Goal: Navigation & Orientation: Understand site structure

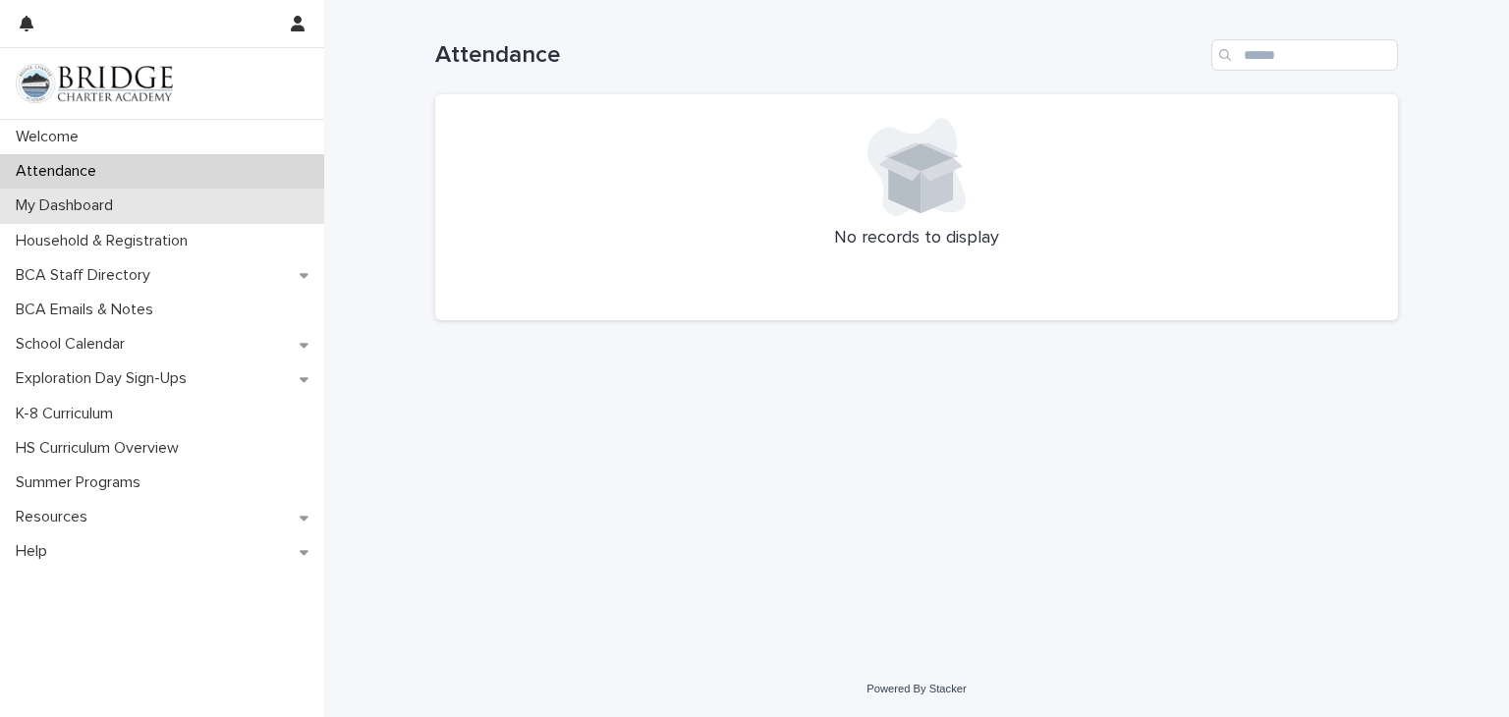
click at [107, 205] on p "My Dashboard" at bounding box center [68, 206] width 121 height 19
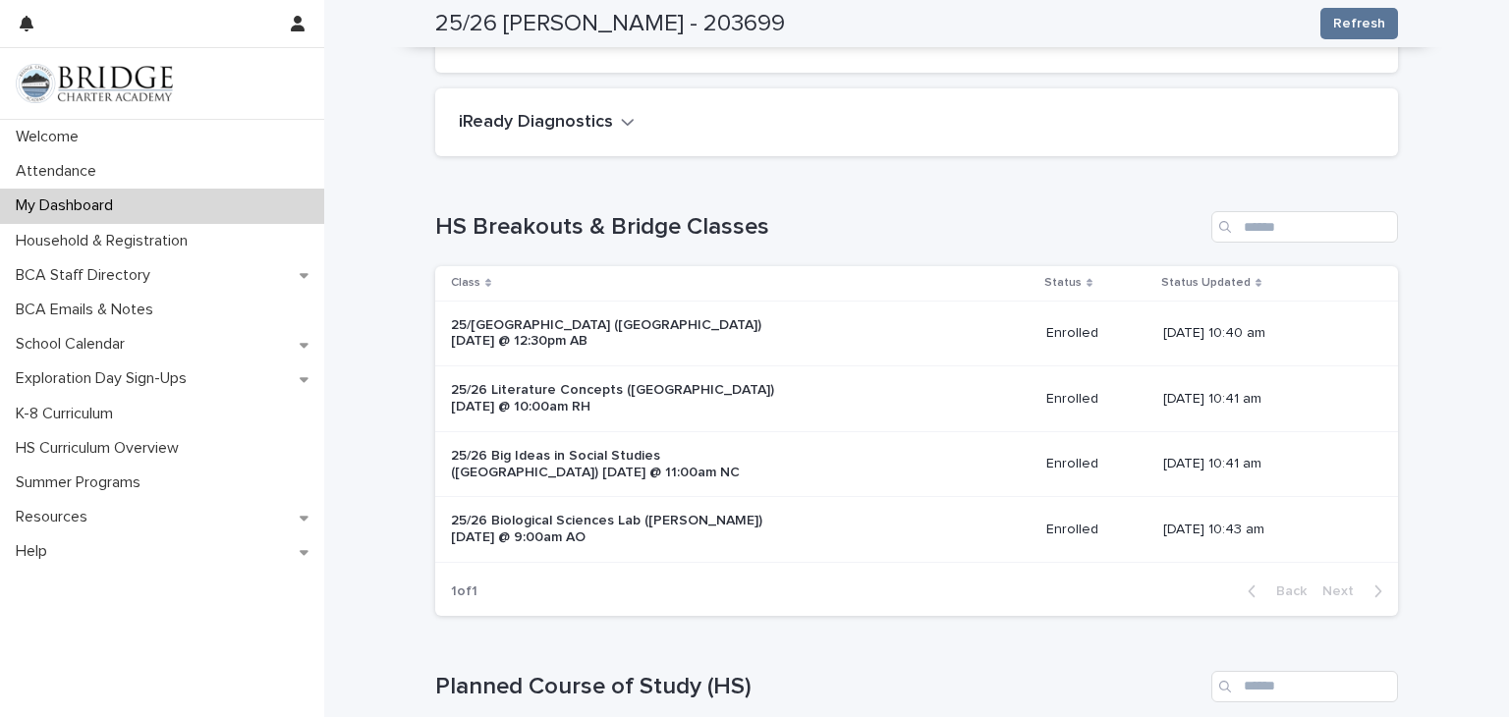
scroll to position [55, 0]
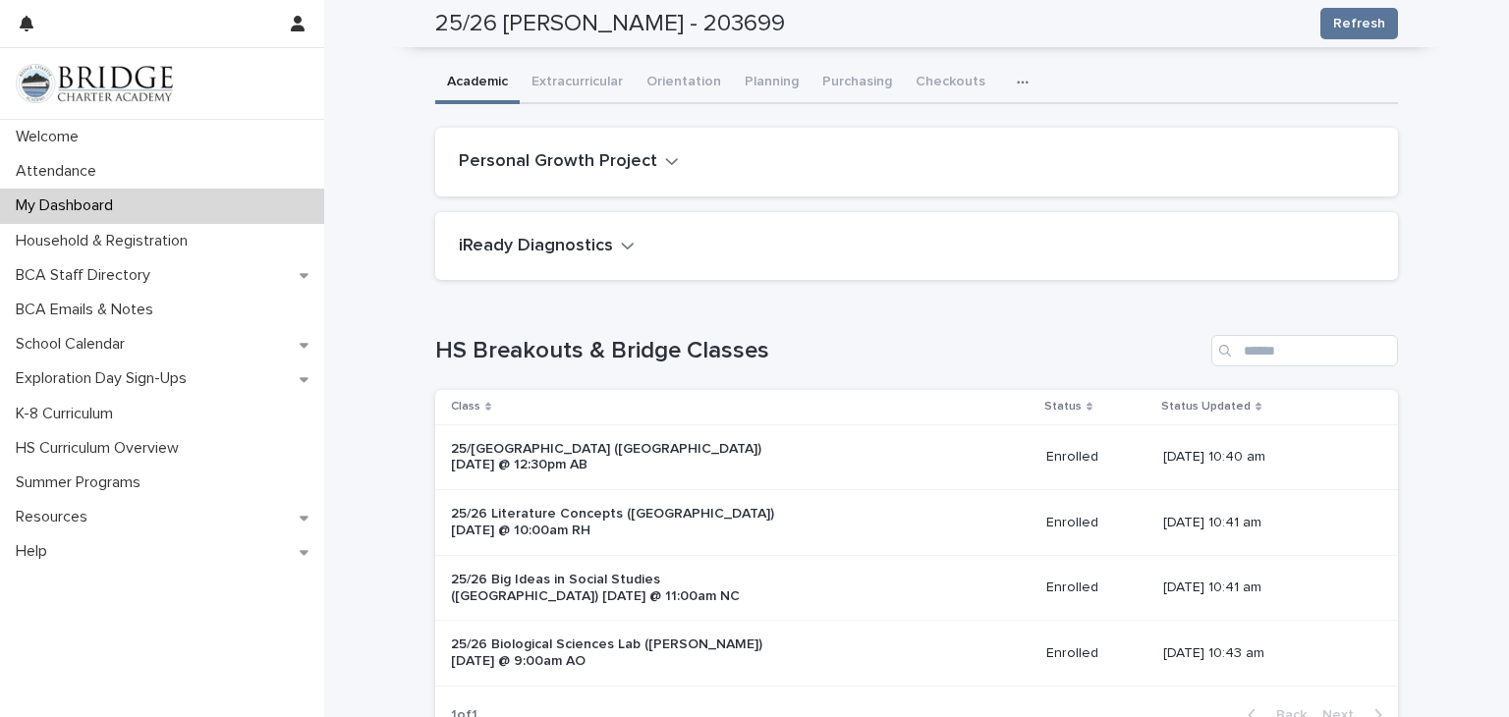
click at [1333, 540] on div "[DATE] 10:41 am" at bounding box center [1265, 523] width 203 height 32
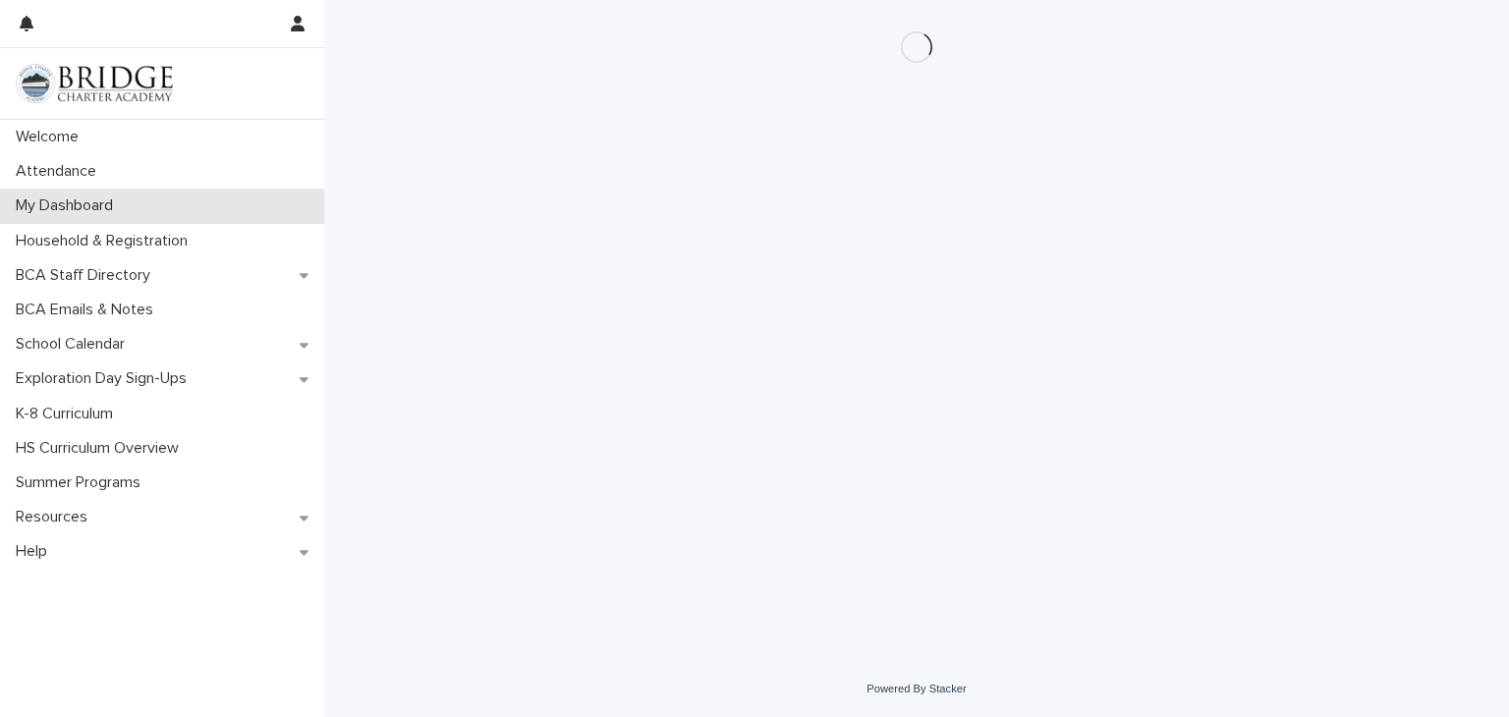
click at [73, 208] on p "My Dashboard" at bounding box center [68, 206] width 121 height 19
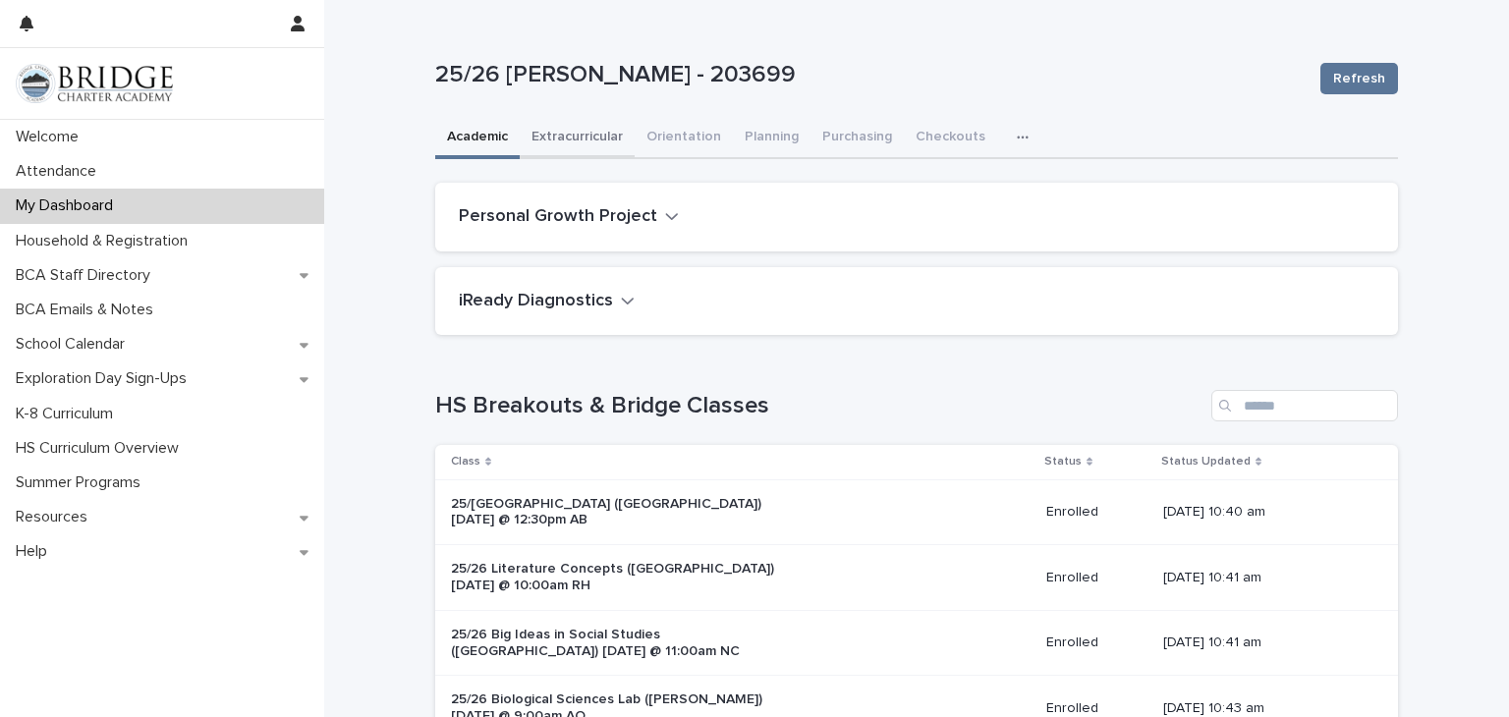
click at [572, 142] on button "Extracurricular" at bounding box center [577, 138] width 115 height 41
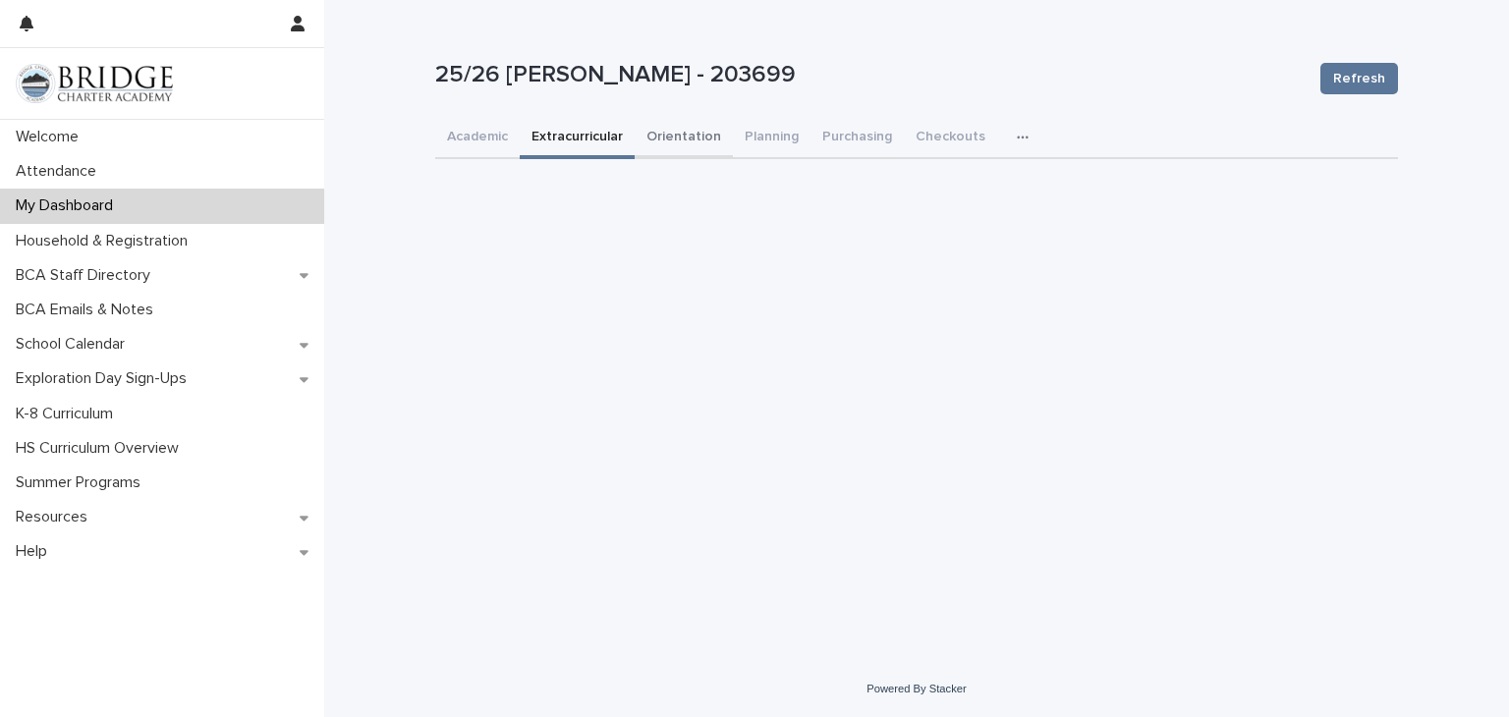
click at [647, 133] on button "Orientation" at bounding box center [684, 138] width 98 height 41
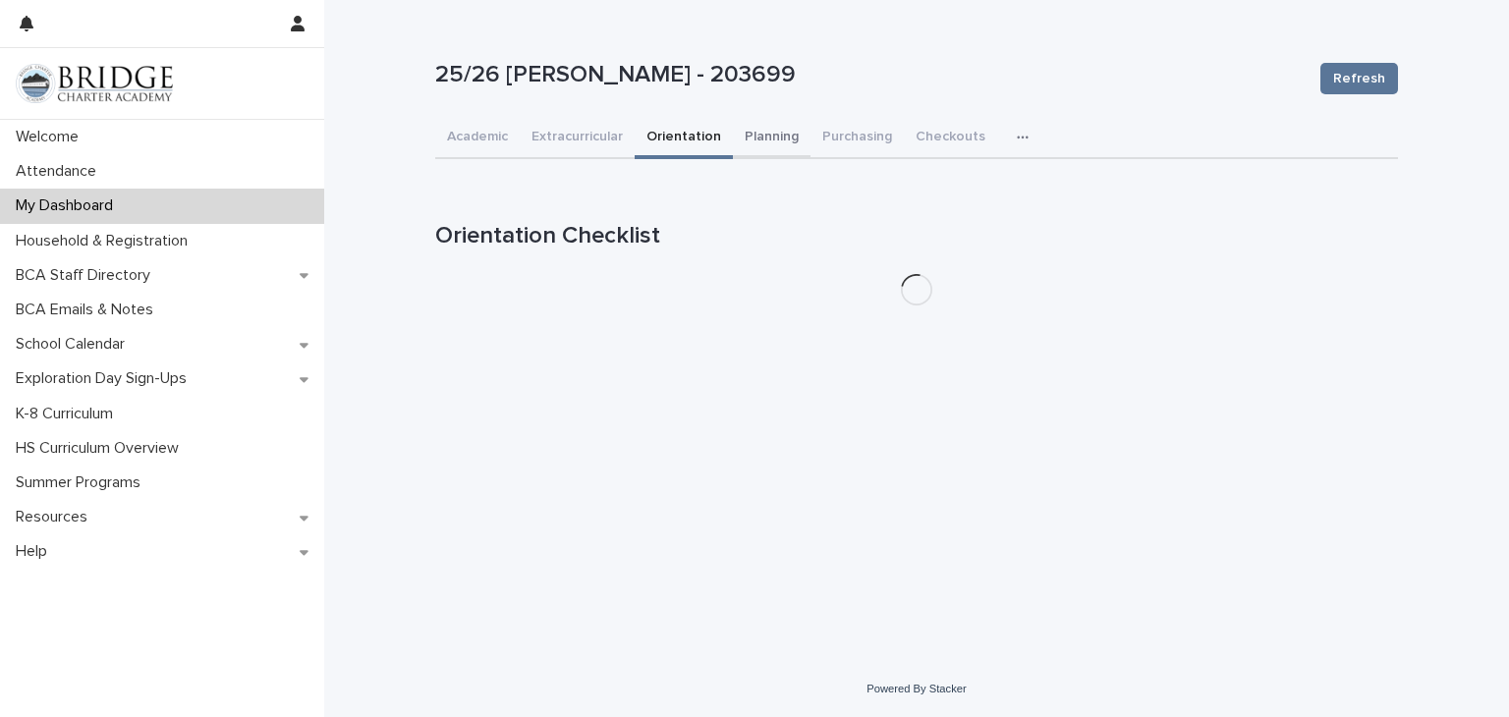
click at [752, 142] on button "Planning" at bounding box center [772, 138] width 78 height 41
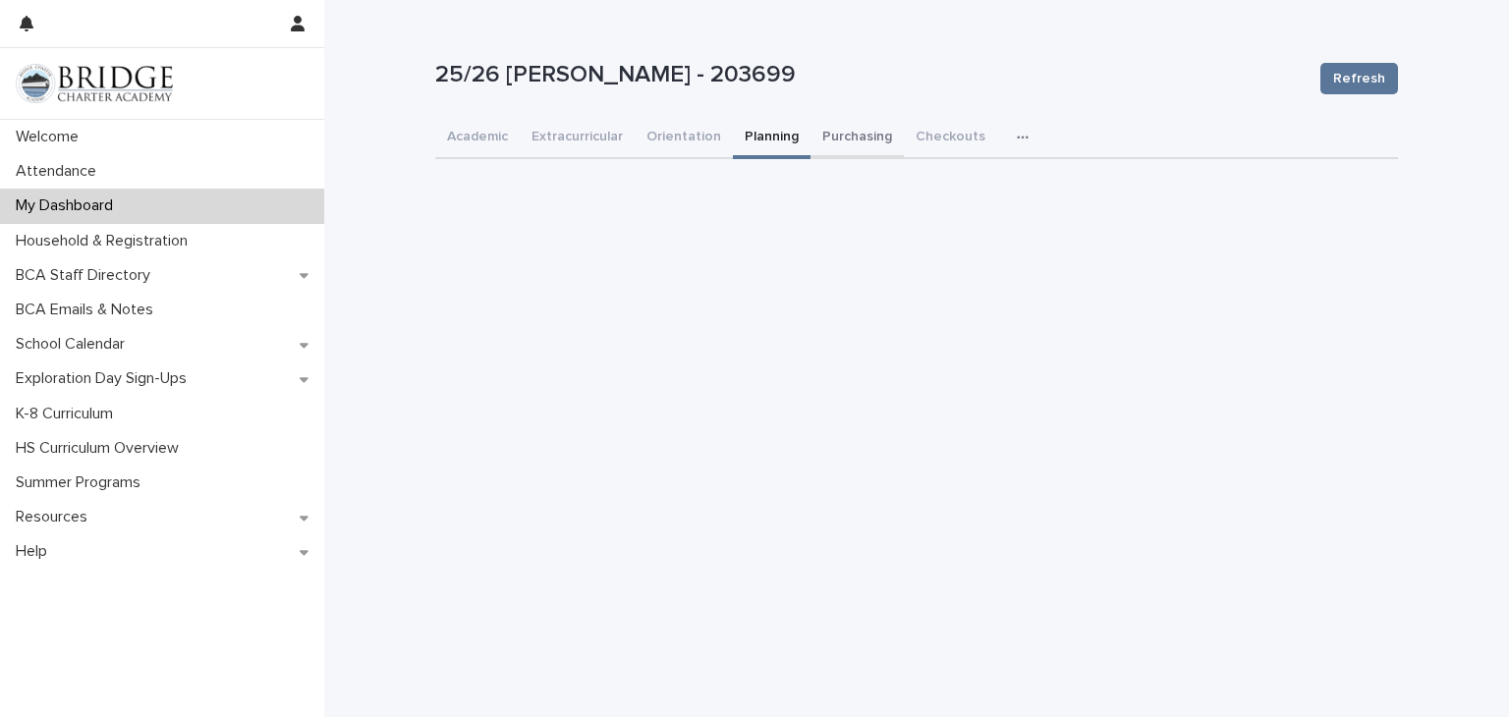
click at [813, 128] on button "Purchasing" at bounding box center [857, 138] width 93 height 41
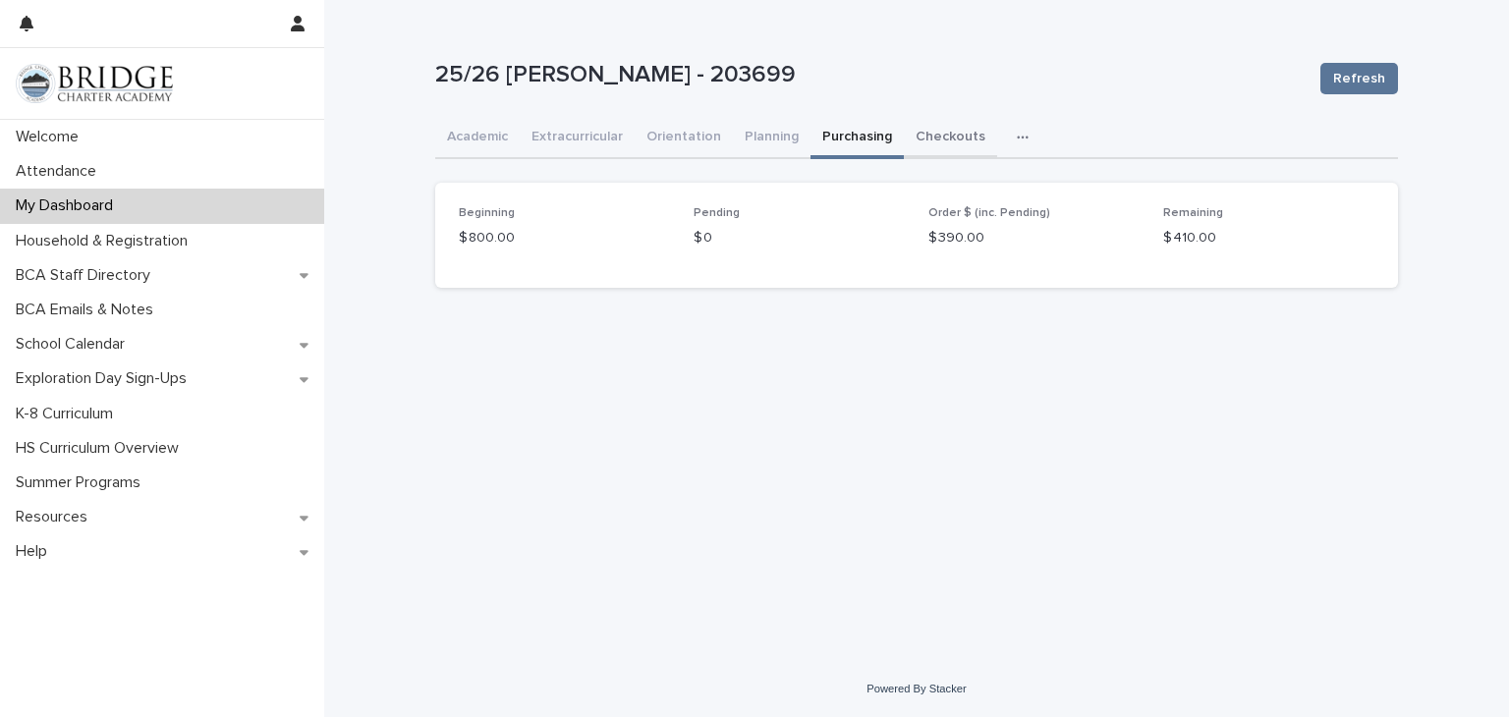
click at [930, 133] on button "Checkouts" at bounding box center [950, 138] width 93 height 41
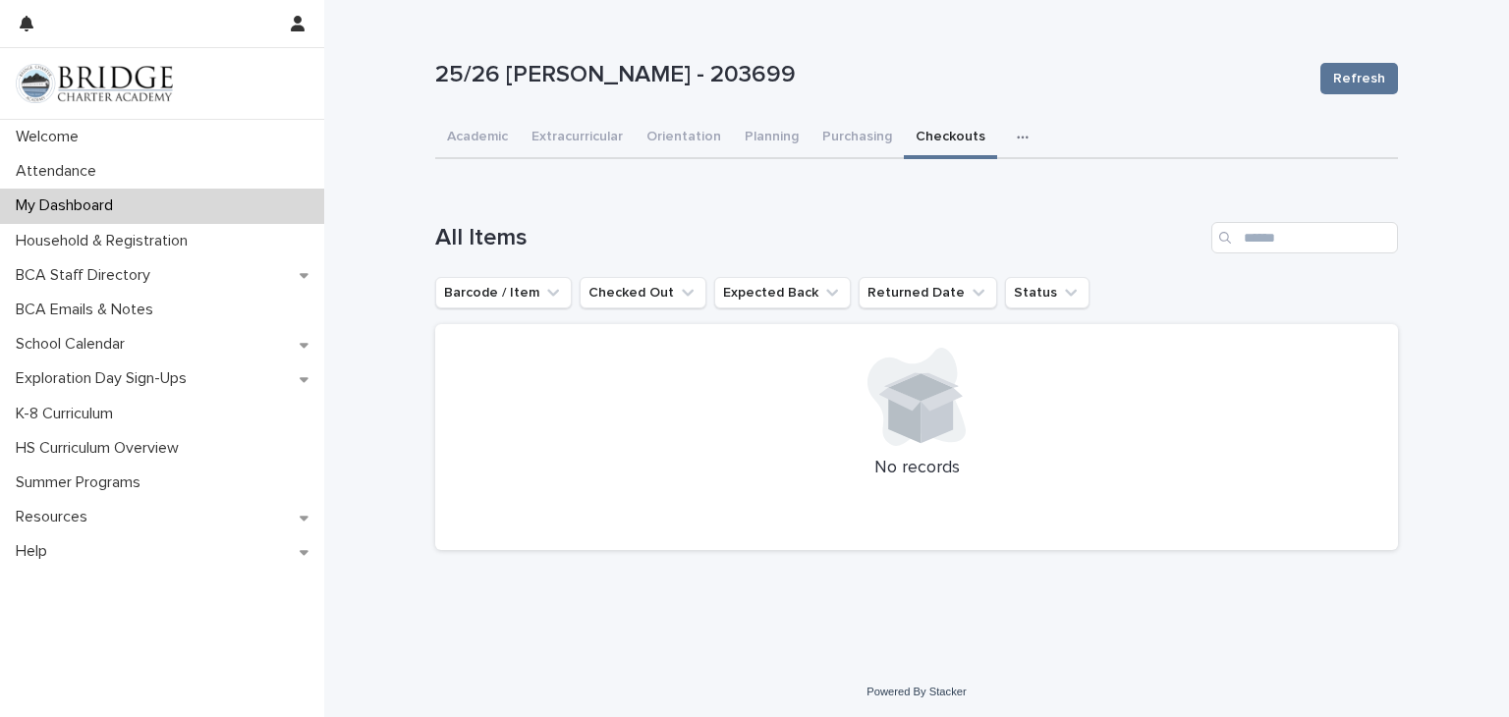
click at [1005, 146] on button "button" at bounding box center [1026, 137] width 43 height 39
click at [935, 217] on span "General" at bounding box center [929, 218] width 51 height 14
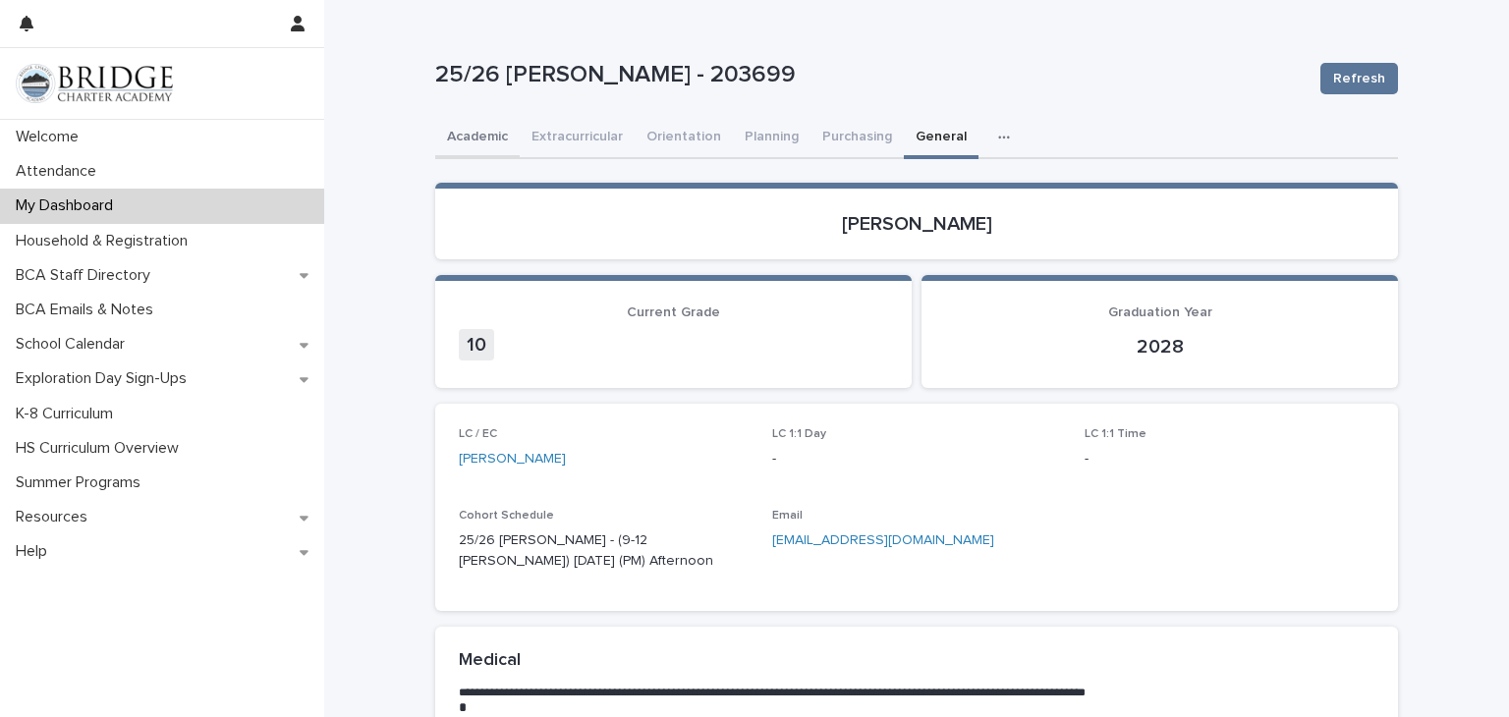
click at [485, 126] on button "Academic" at bounding box center [477, 138] width 85 height 41
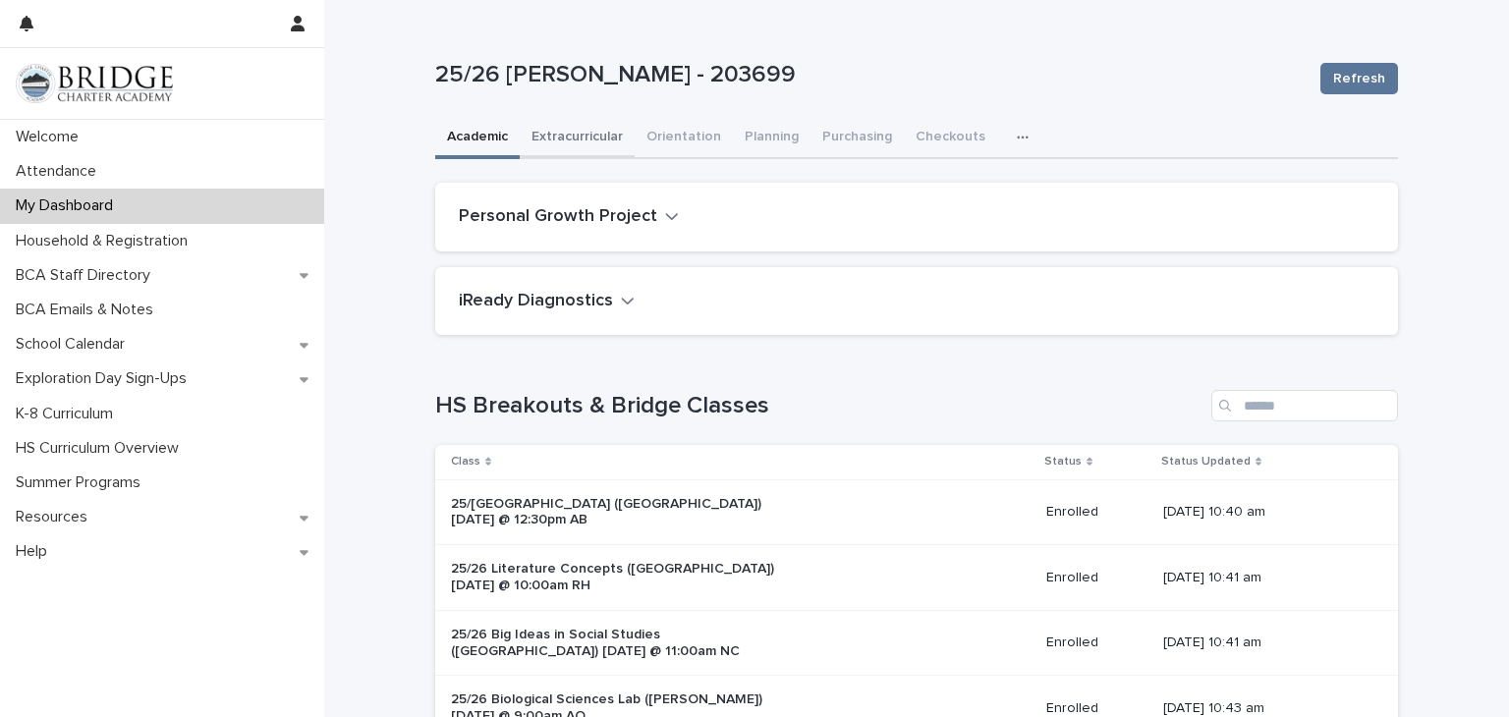
click at [597, 146] on button "Extracurricular" at bounding box center [577, 138] width 115 height 41
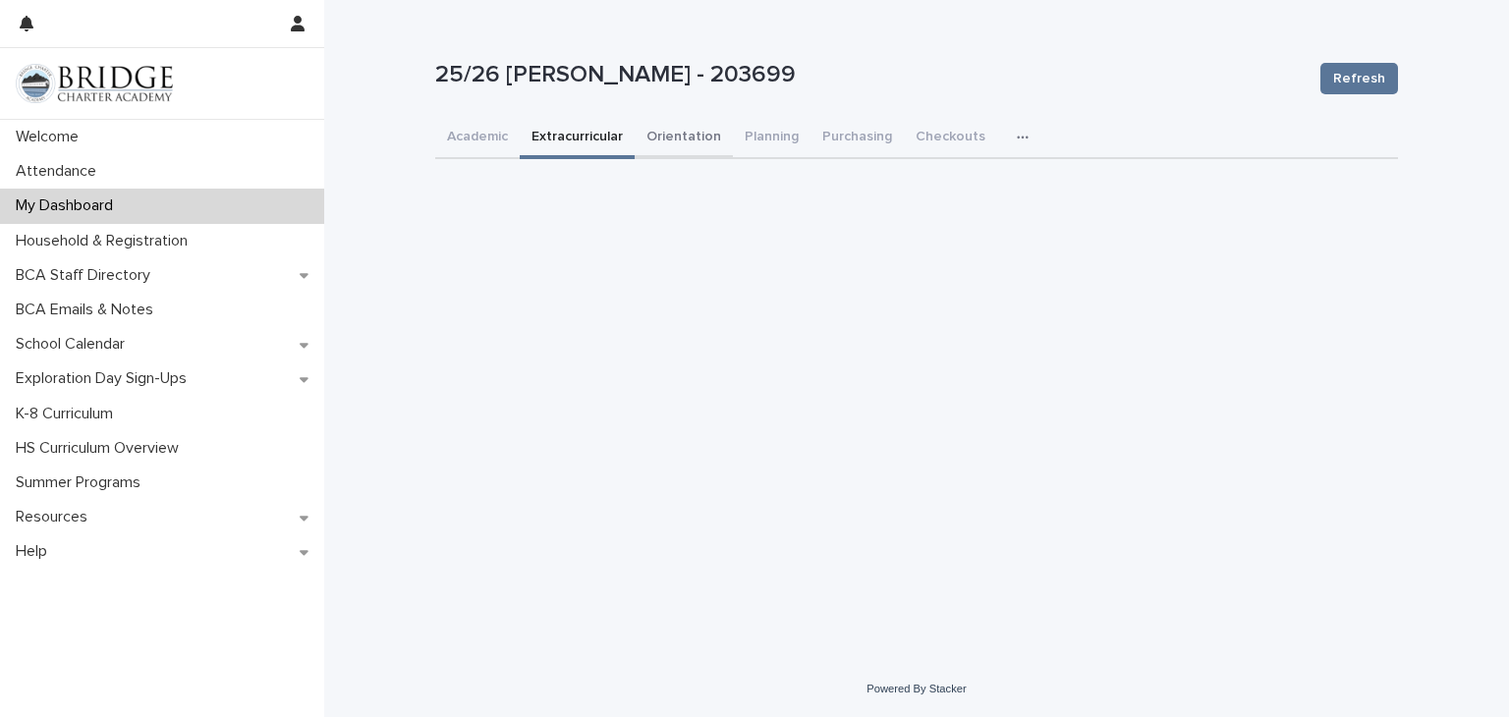
click at [698, 138] on button "Orientation" at bounding box center [684, 138] width 98 height 41
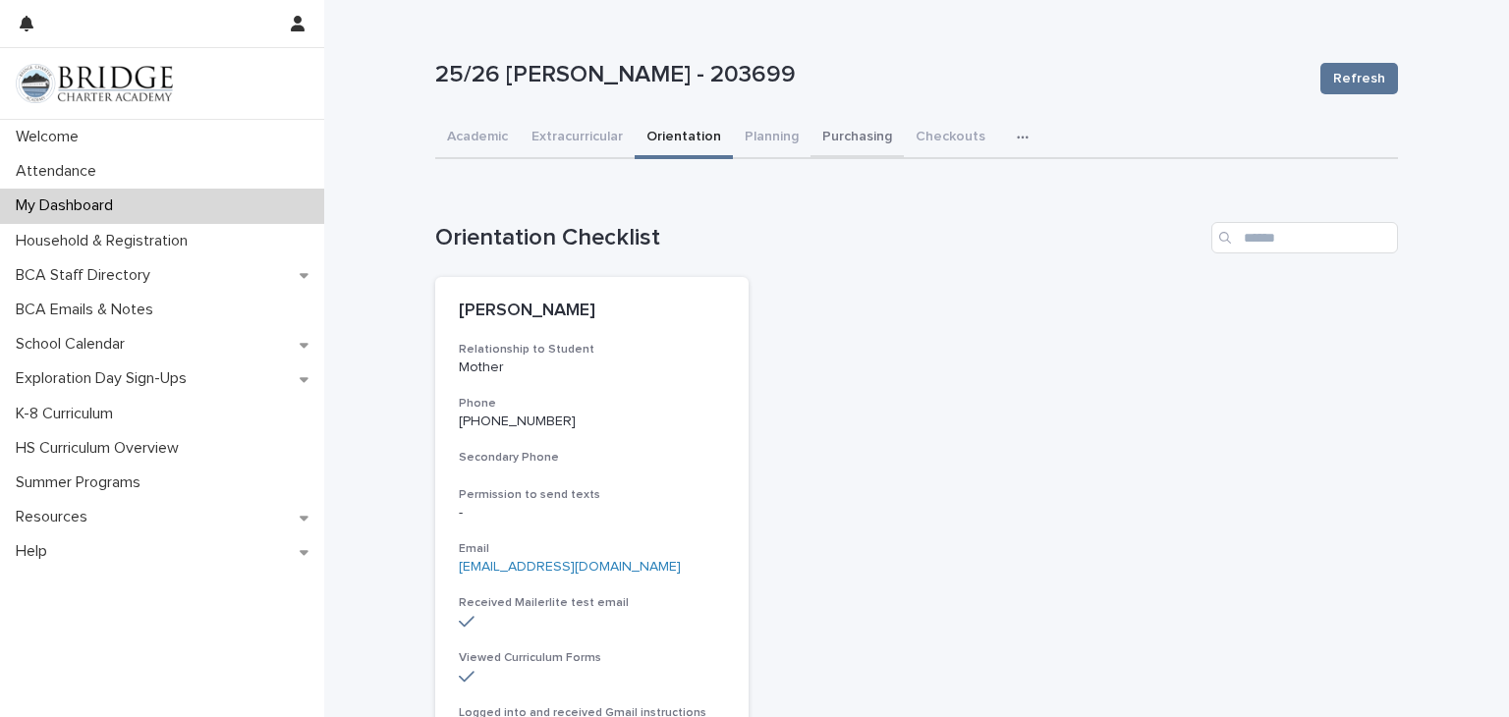
click at [834, 129] on button "Purchasing" at bounding box center [857, 138] width 93 height 41
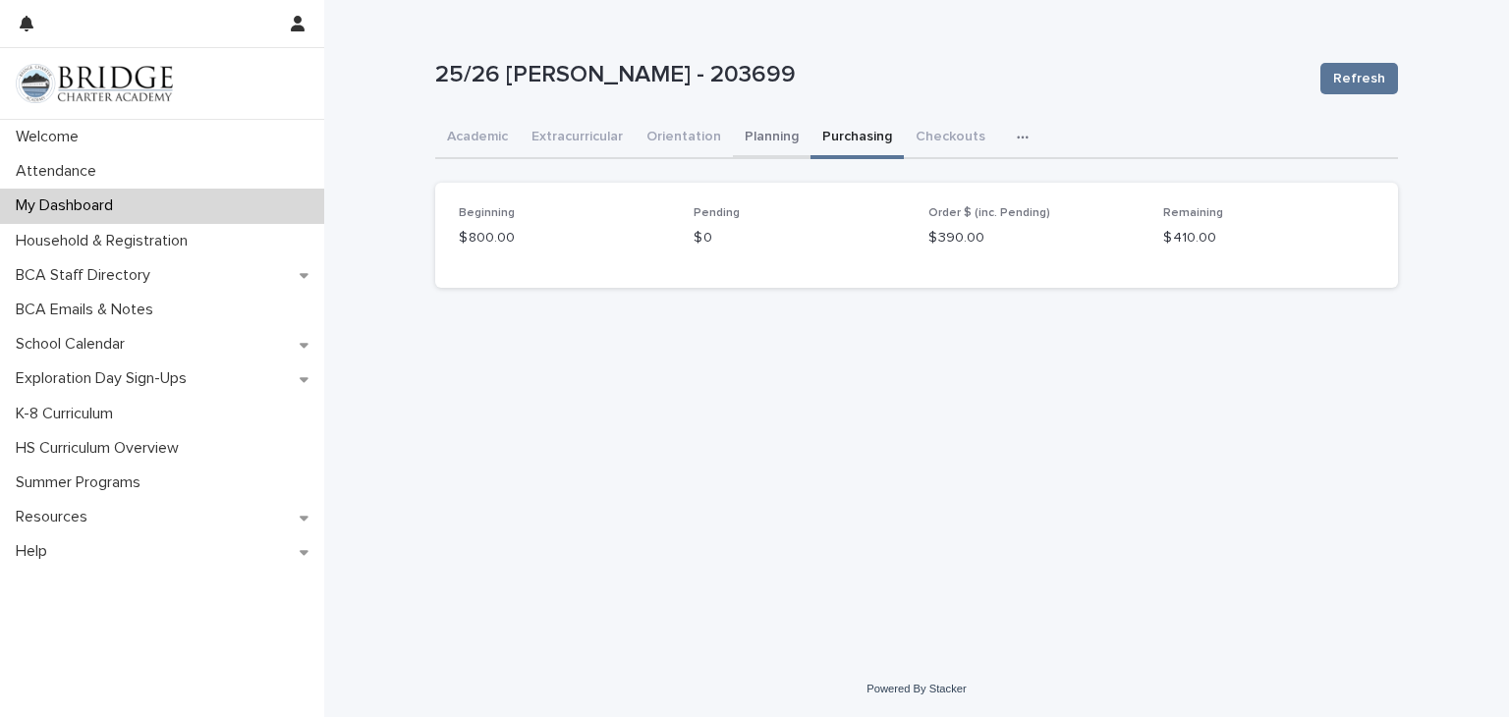
click at [759, 124] on button "Planning" at bounding box center [772, 138] width 78 height 41
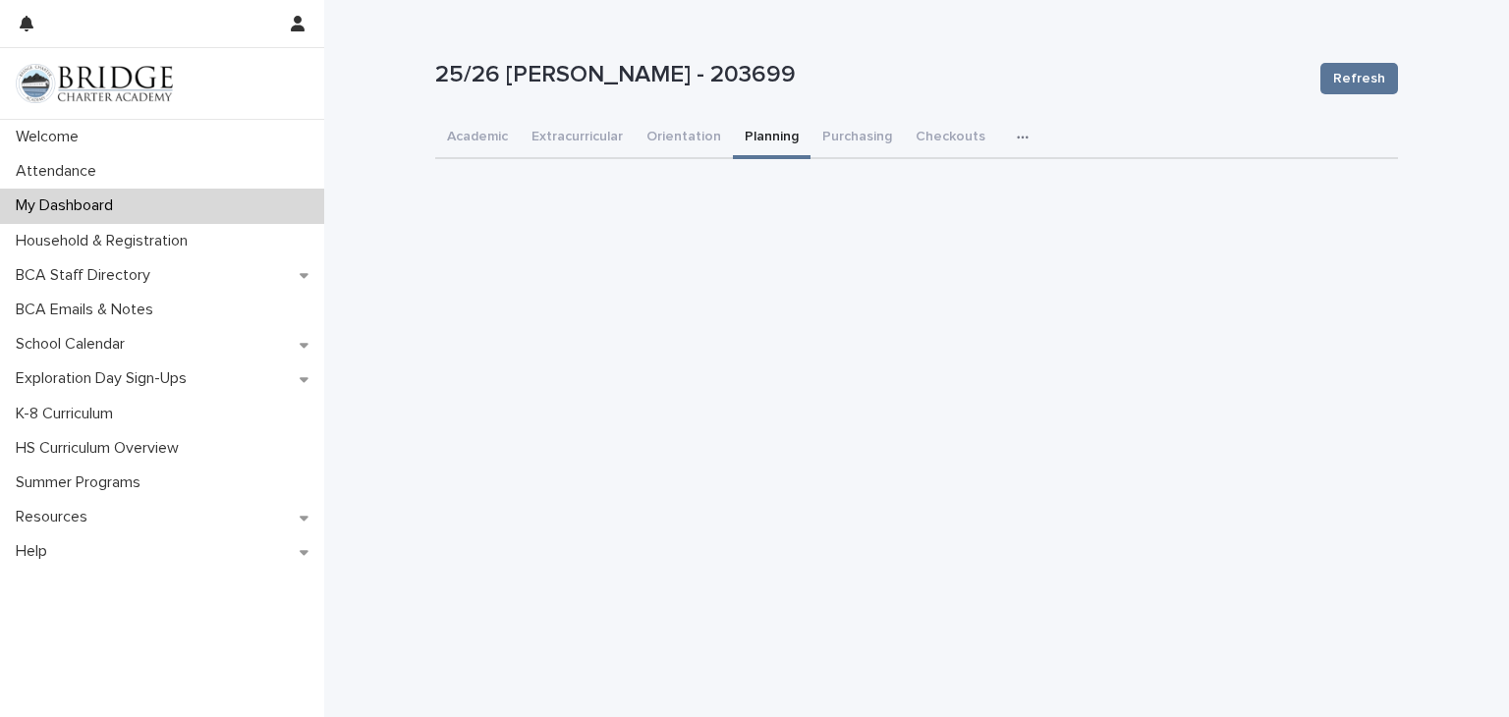
click at [1017, 143] on div "button" at bounding box center [1027, 138] width 20 height 14
click at [937, 186] on span "Attendance" at bounding box center [940, 189] width 73 height 14
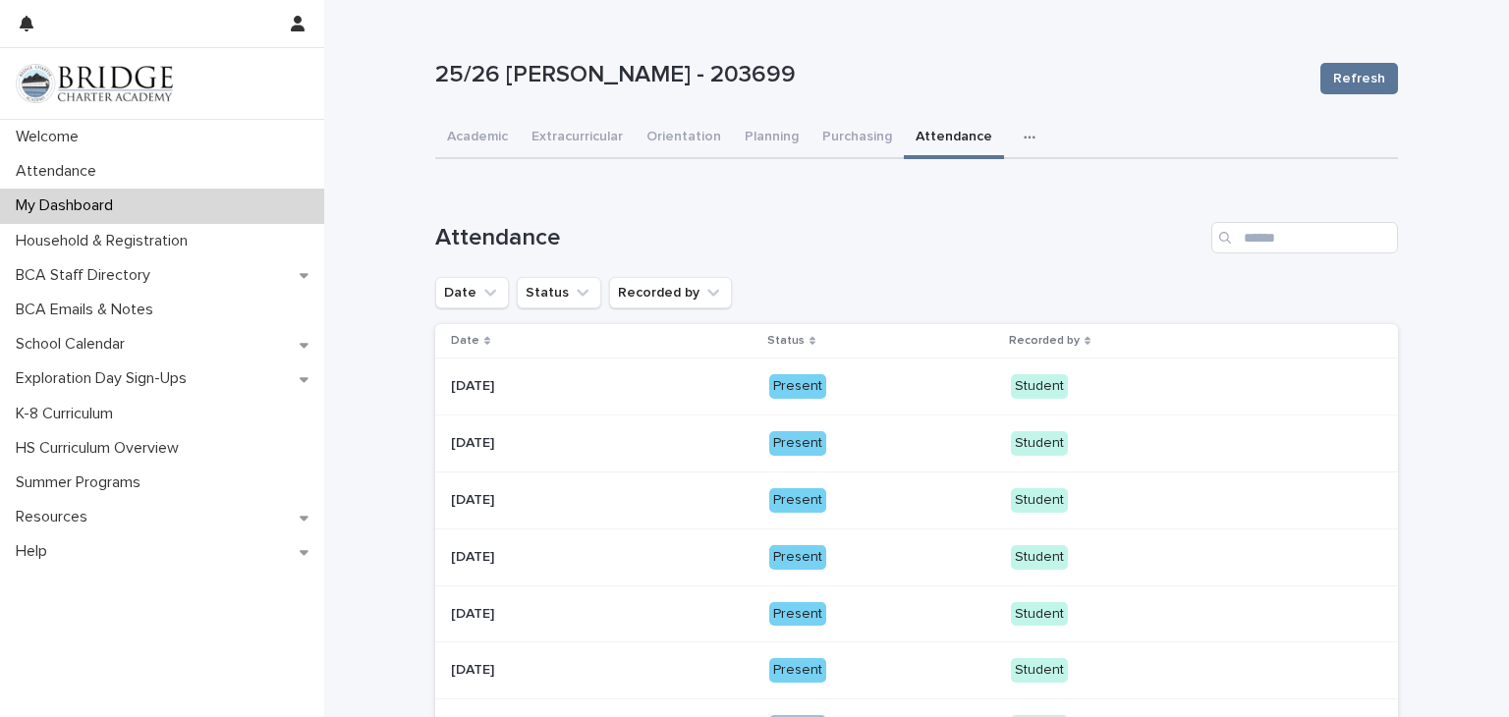
click at [1014, 146] on button "button" at bounding box center [1033, 137] width 43 height 39
click at [940, 214] on span "General" at bounding box center [935, 218] width 51 height 14
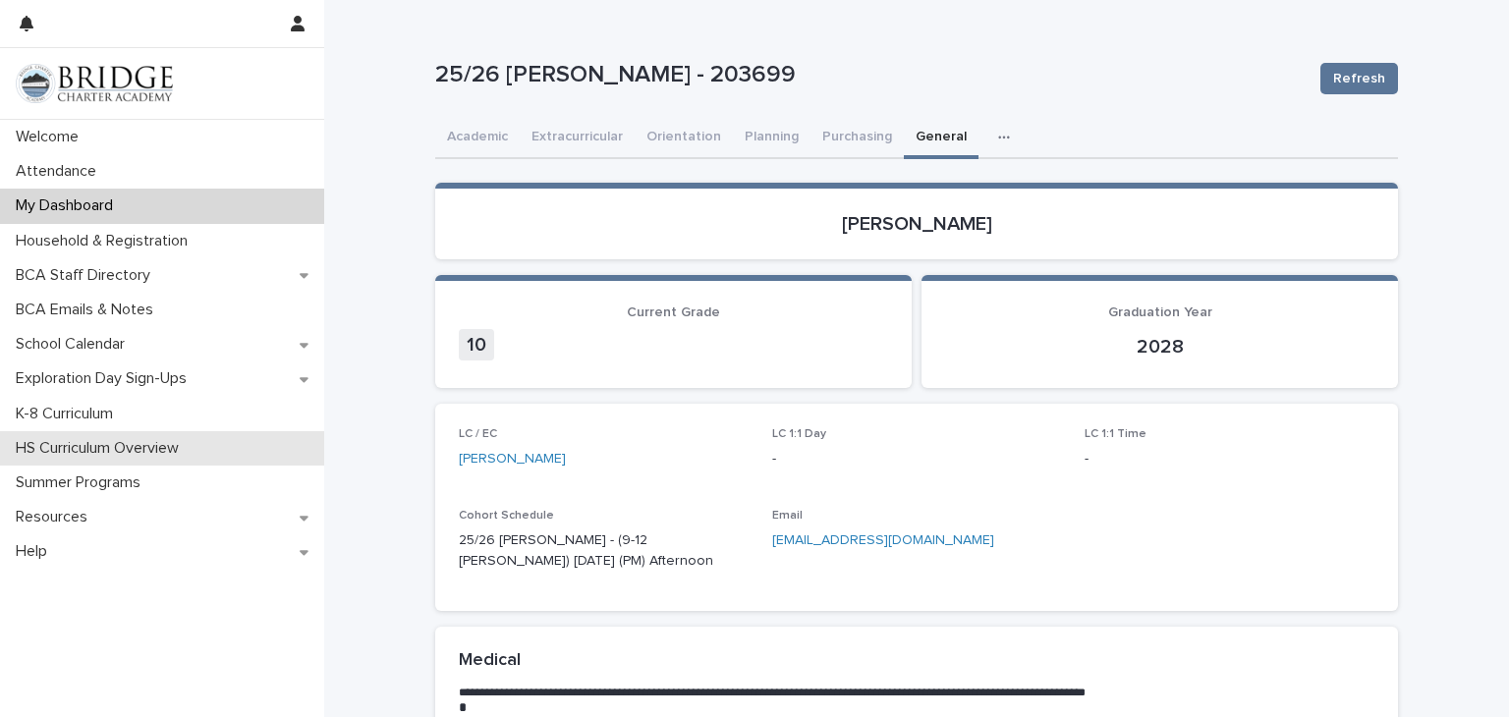
click at [136, 450] on p "HS Curriculum Overview" at bounding box center [101, 448] width 187 height 19
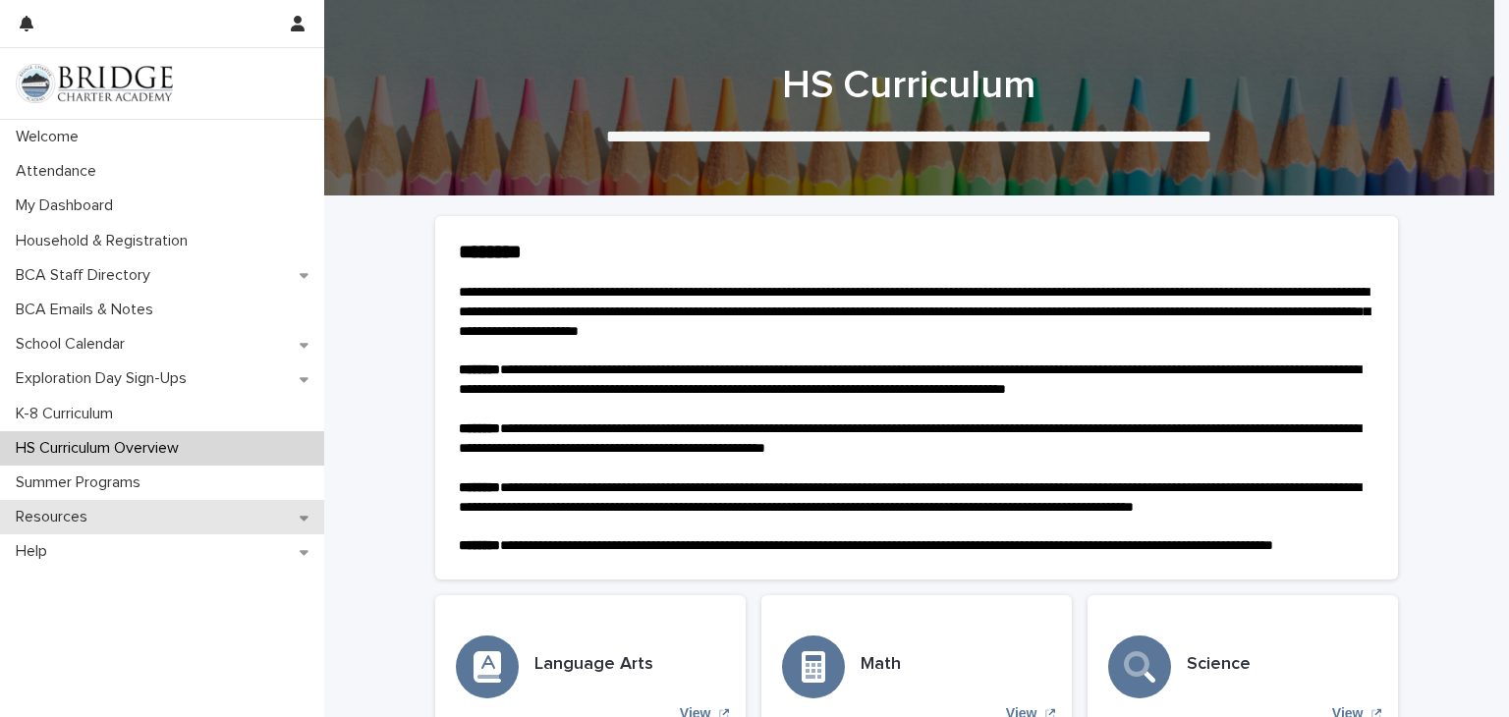
click at [67, 520] on p "Resources" at bounding box center [55, 517] width 95 height 19
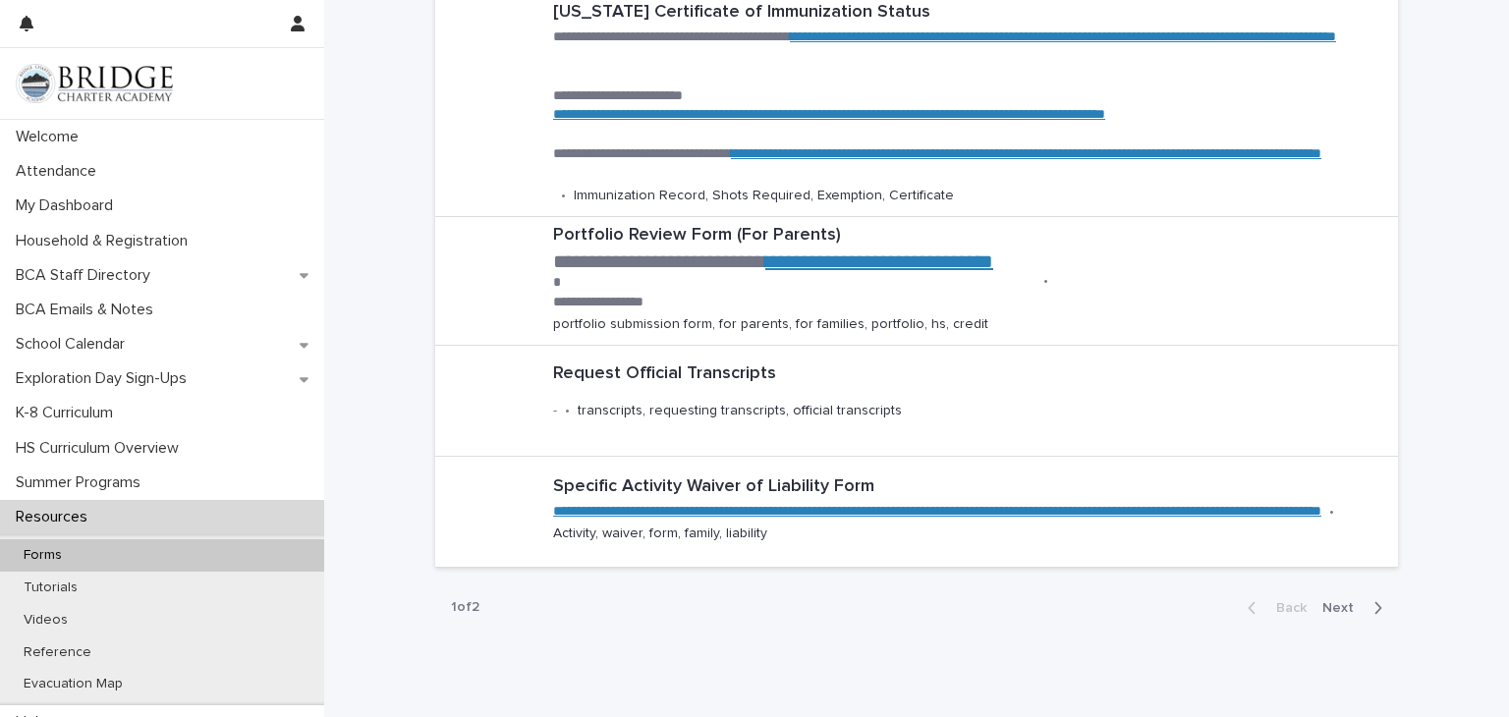
scroll to position [901, 0]
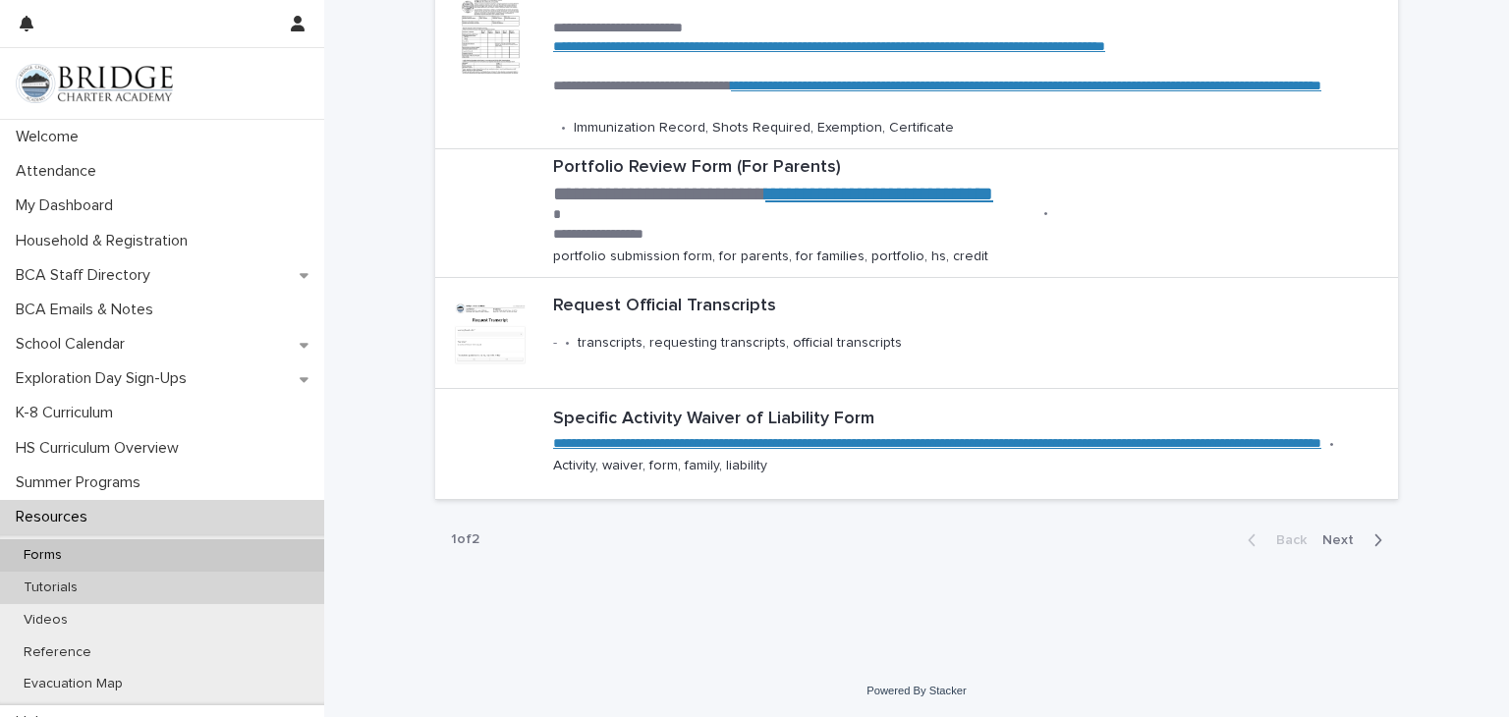
click at [95, 584] on div "Tutorials" at bounding box center [162, 588] width 324 height 32
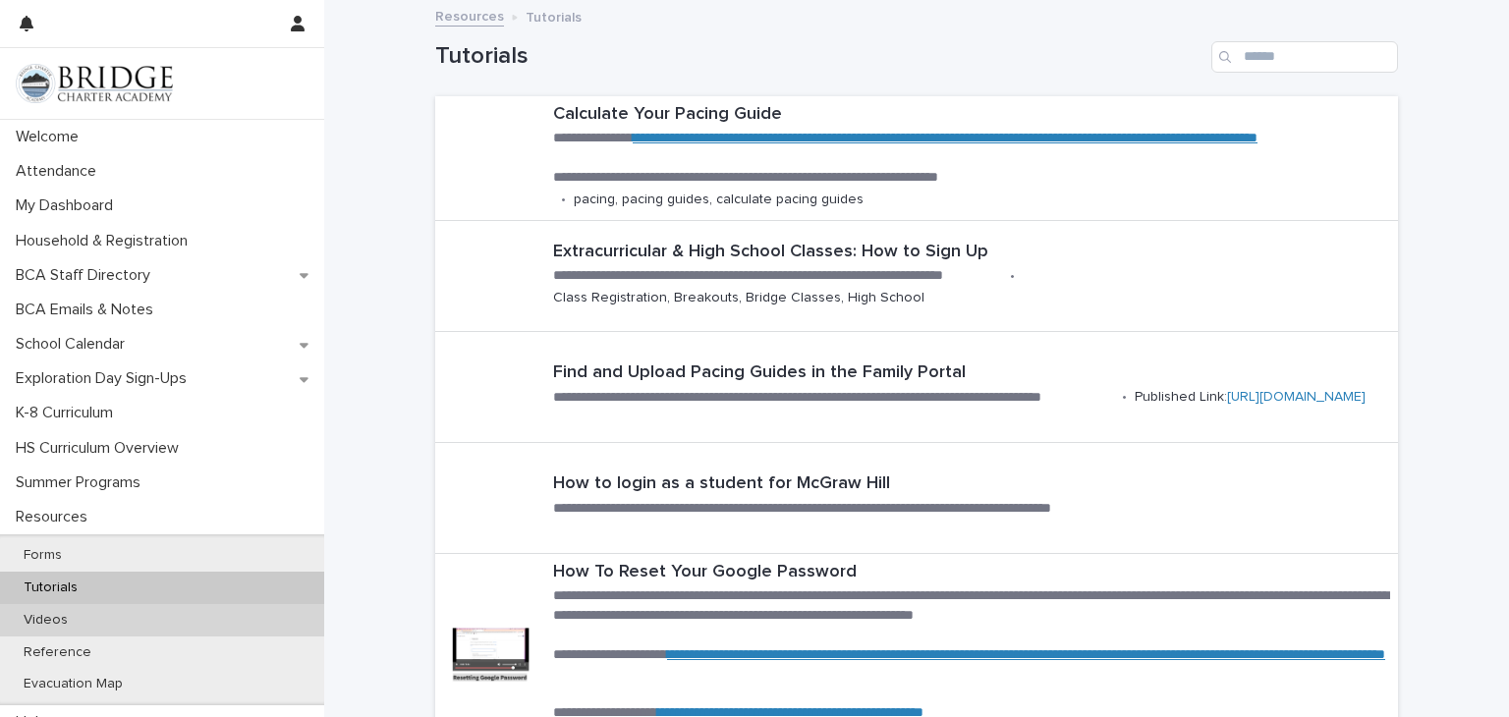
click at [88, 616] on div "Videos" at bounding box center [162, 620] width 324 height 32
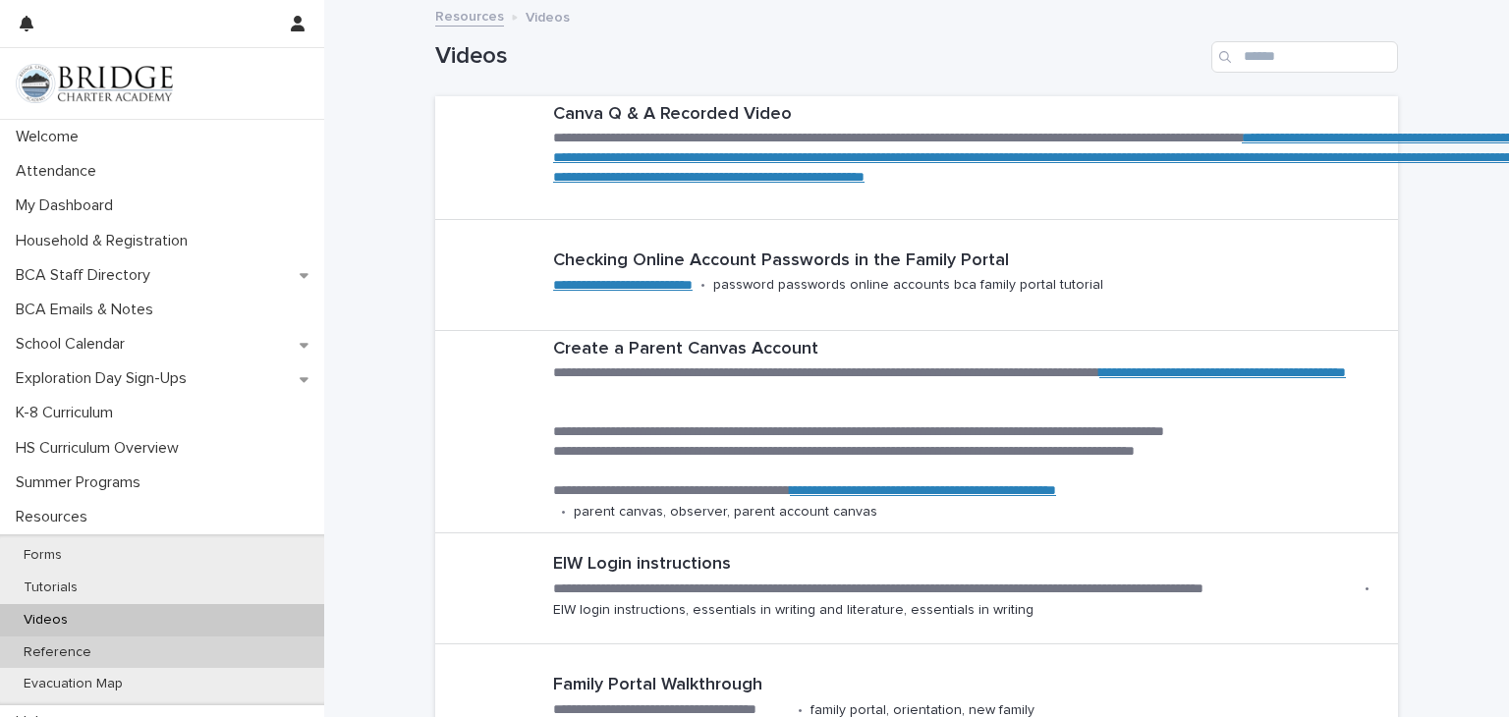
click at [101, 652] on div "Reference" at bounding box center [162, 653] width 324 height 32
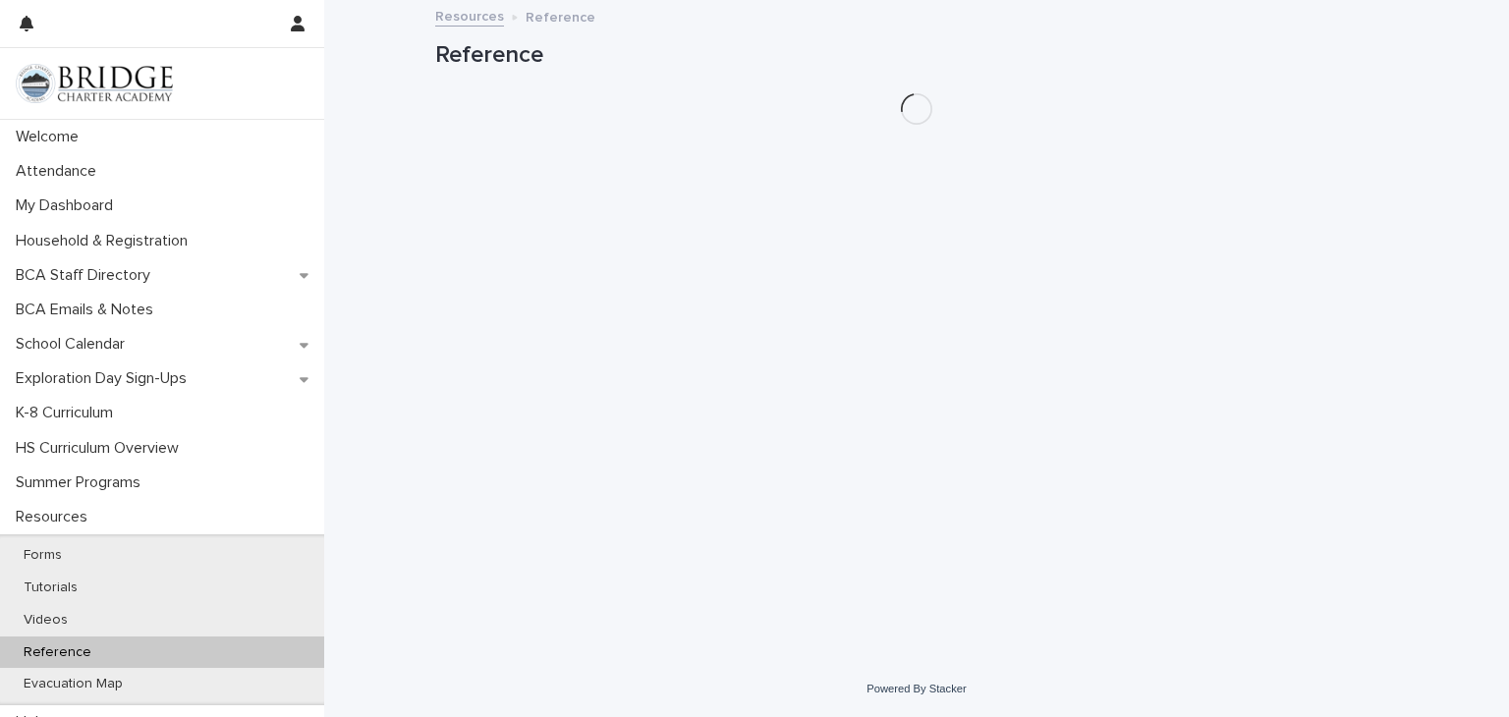
scroll to position [23, 0]
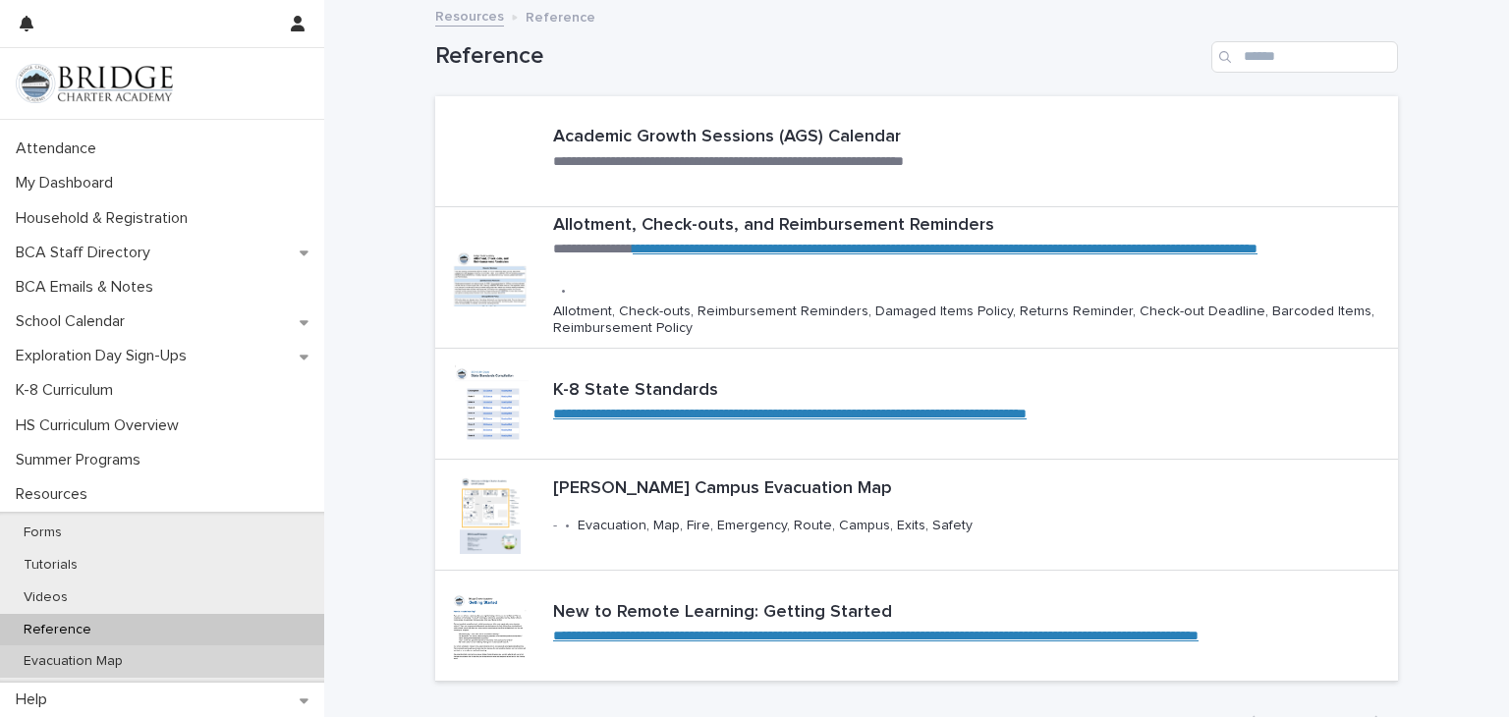
click at [103, 662] on p "Evacuation Map" at bounding box center [73, 662] width 131 height 17
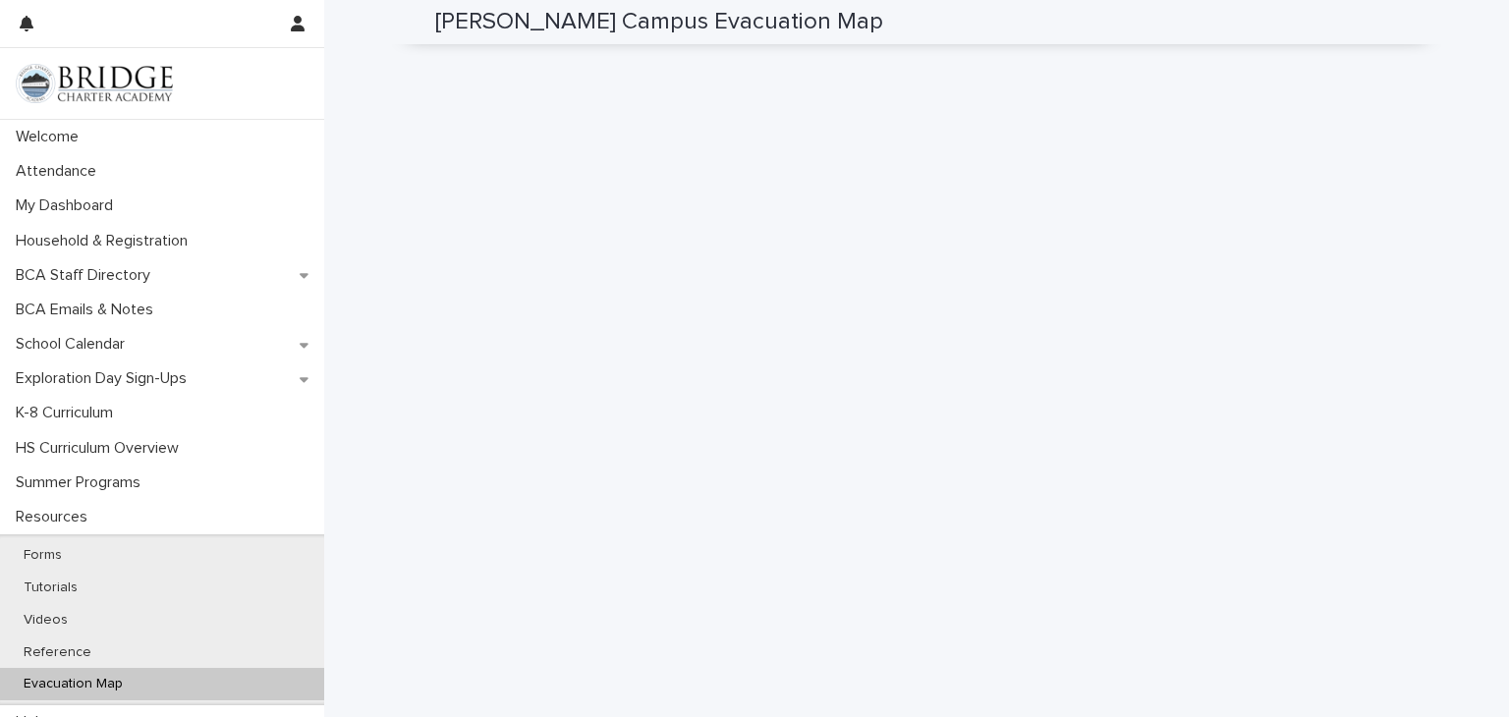
scroll to position [127, 0]
click at [51, 521] on p "Resources" at bounding box center [55, 517] width 95 height 19
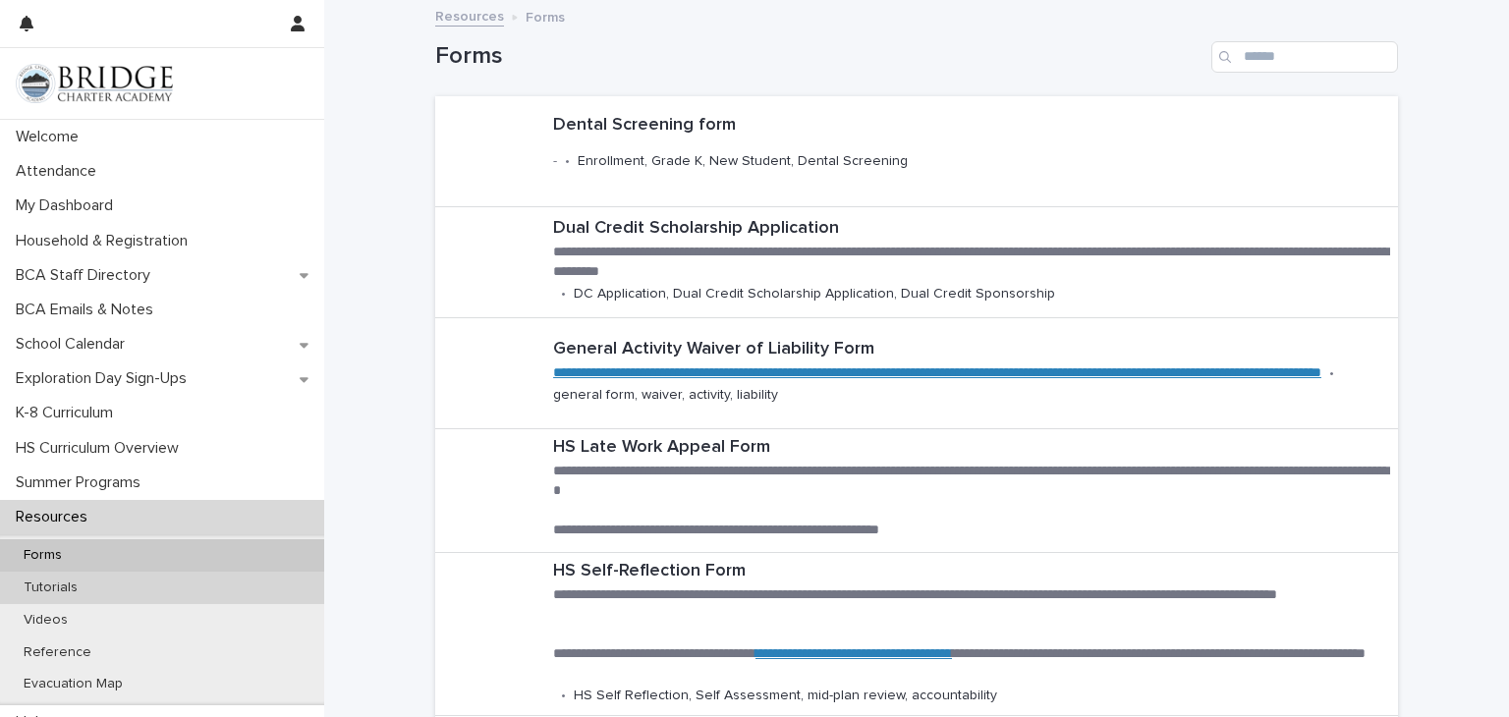
scroll to position [23, 0]
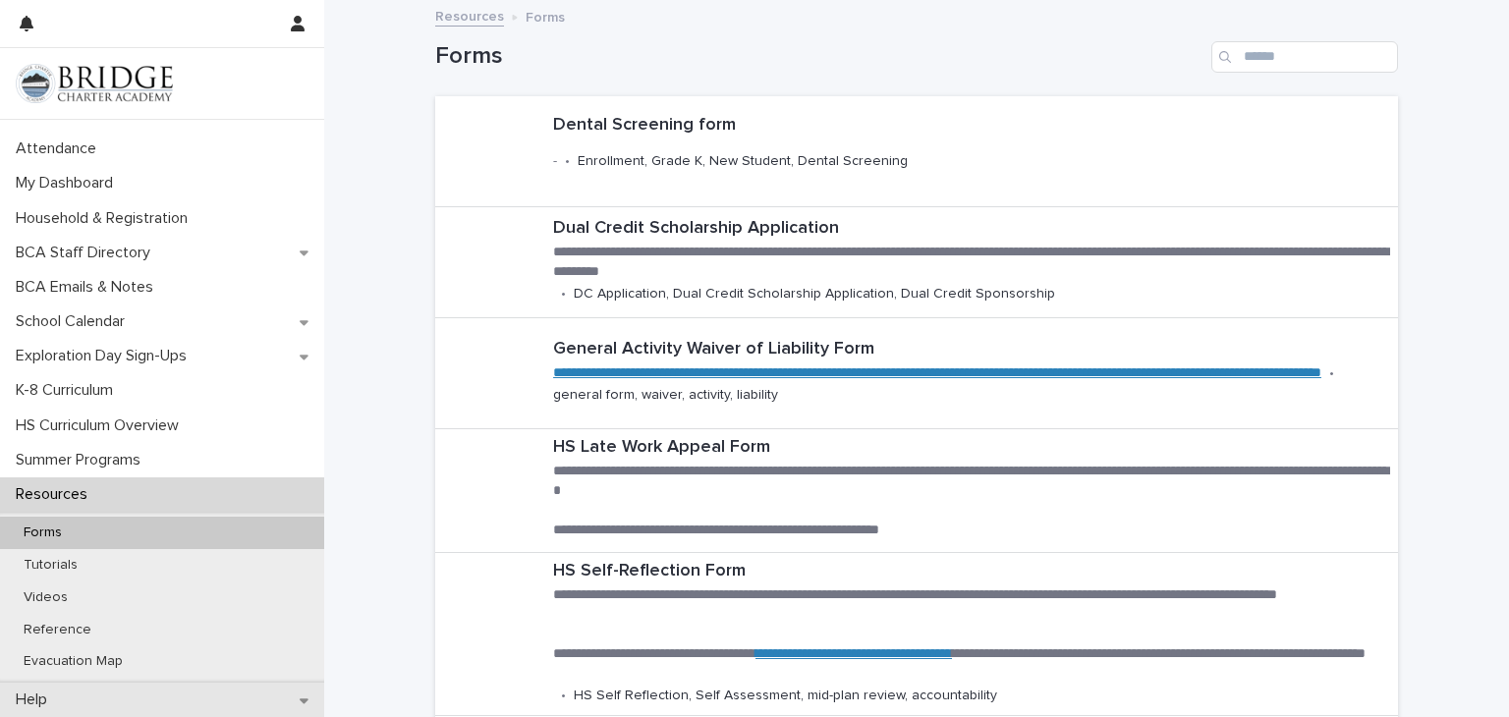
click at [264, 696] on div "Help" at bounding box center [162, 700] width 324 height 34
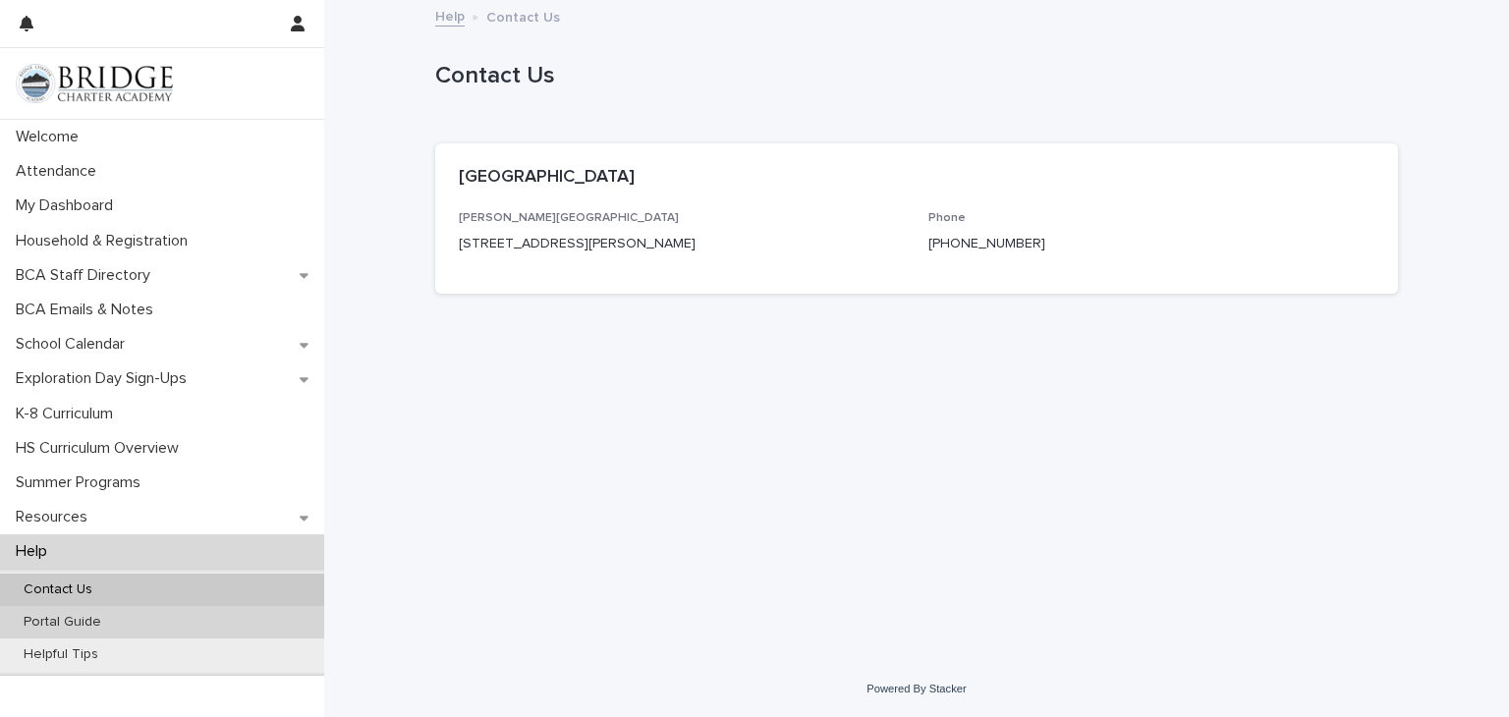
click at [97, 620] on p "Portal Guide" at bounding box center [62, 622] width 109 height 17
